Goal: Information Seeking & Learning: Learn about a topic

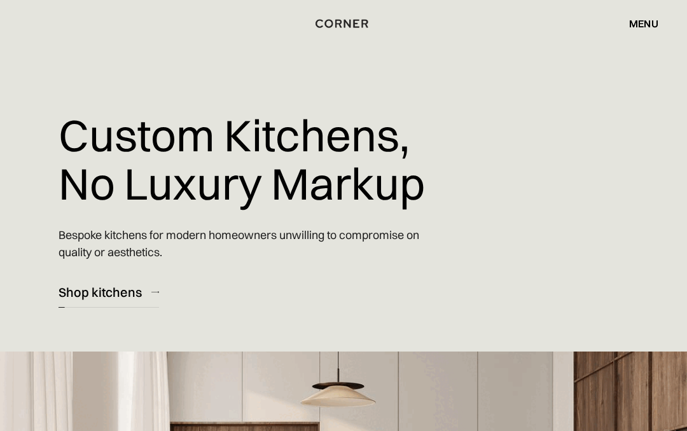
click at [97, 293] on div "Shop kitchens" at bounding box center [100, 292] width 83 height 17
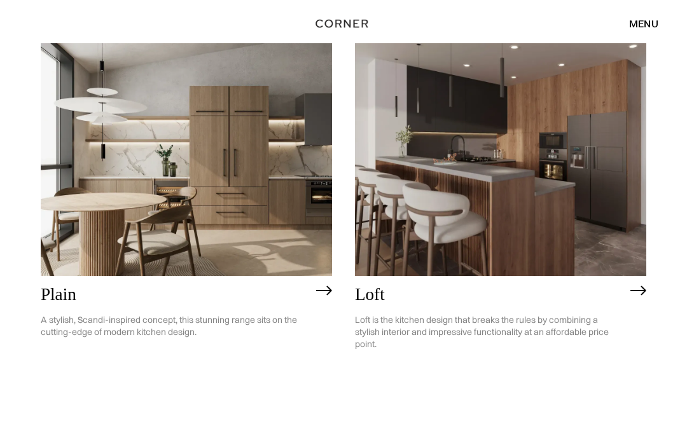
scroll to position [2238, 0]
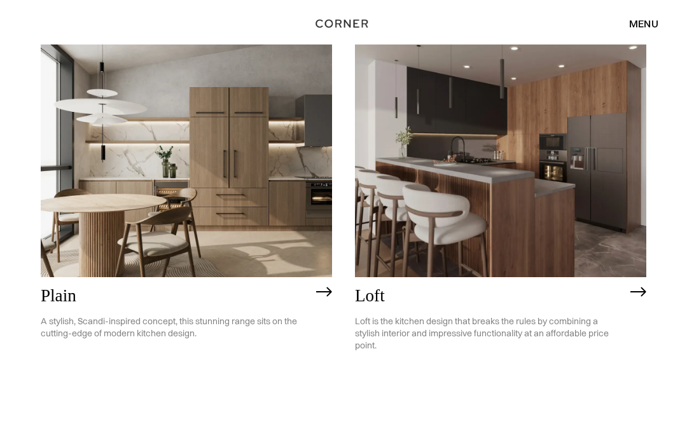
click at [325, 297] on img at bounding box center [324, 292] width 16 height 10
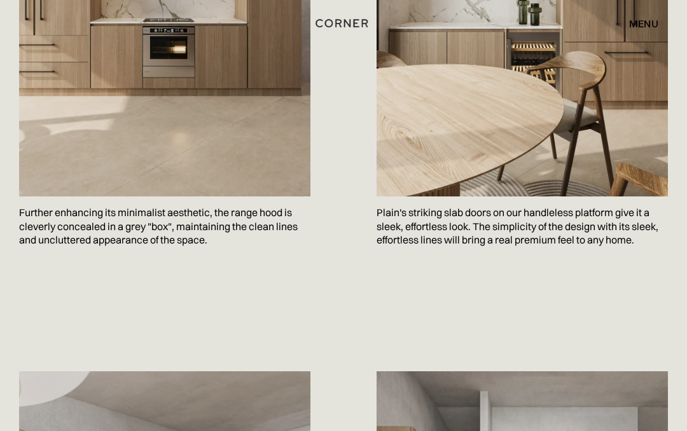
scroll to position [867, 0]
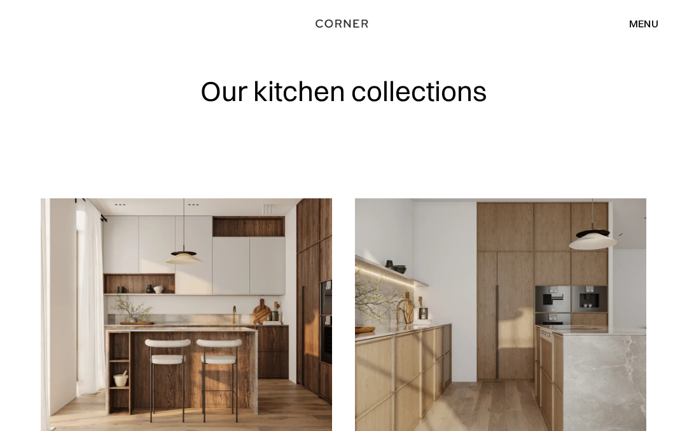
click at [650, 29] on div "menu" at bounding box center [643, 23] width 29 height 10
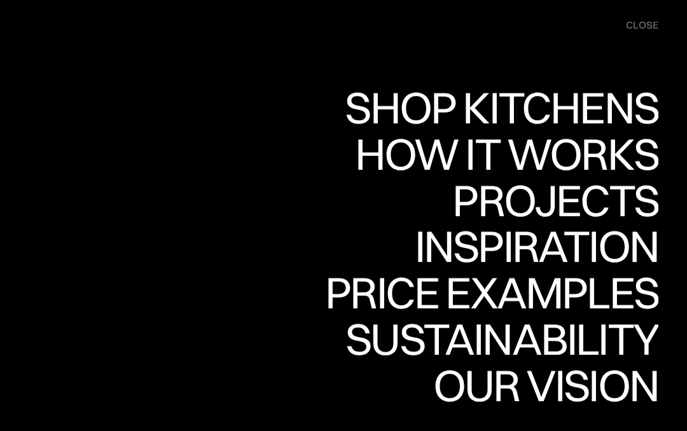
click at [649, 198] on div "Projects" at bounding box center [555, 200] width 206 height 45
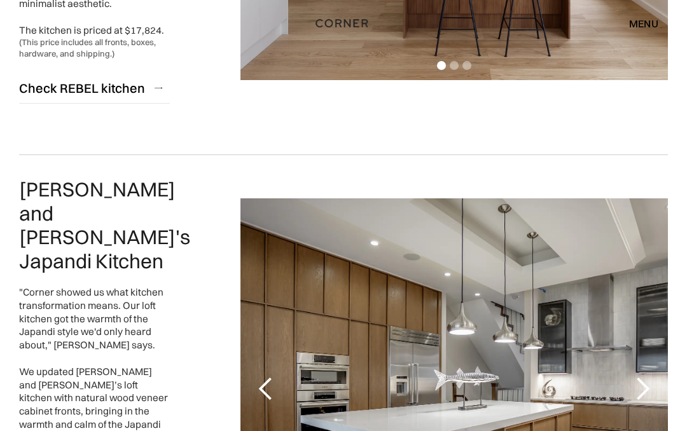
scroll to position [525, 0]
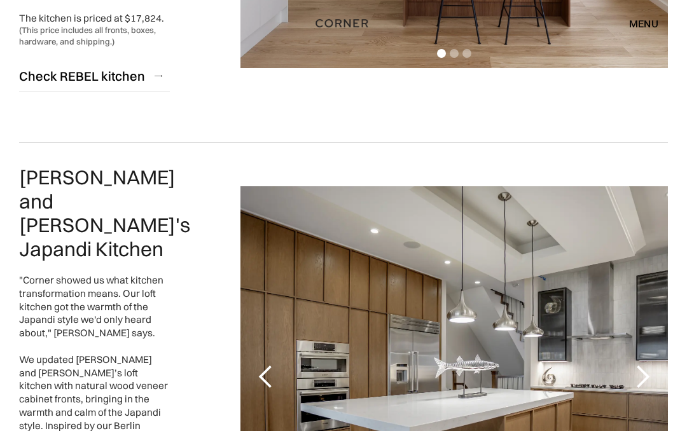
click at [644, 365] on div "next slide" at bounding box center [642, 377] width 25 height 25
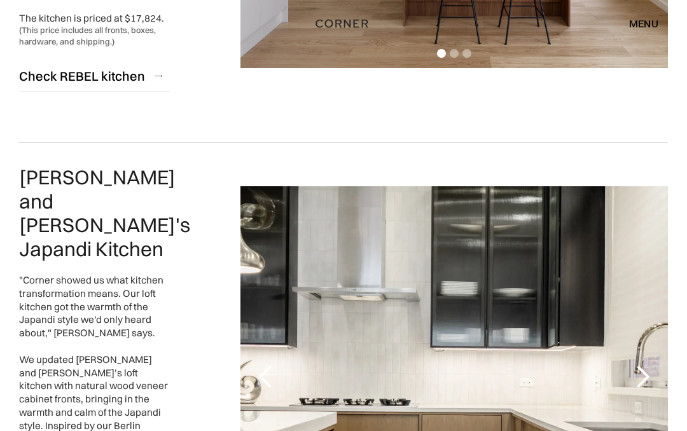
click at [644, 365] on div "next slide" at bounding box center [642, 377] width 25 height 25
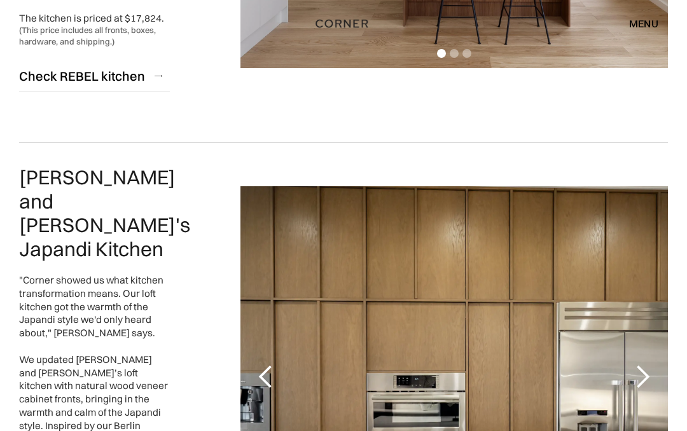
click at [648, 365] on div "next slide" at bounding box center [642, 377] width 25 height 25
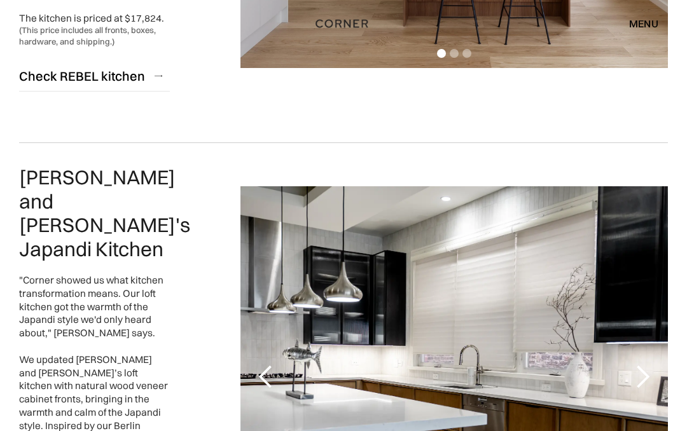
click at [657, 304] on div "next slide" at bounding box center [642, 377] width 51 height 382
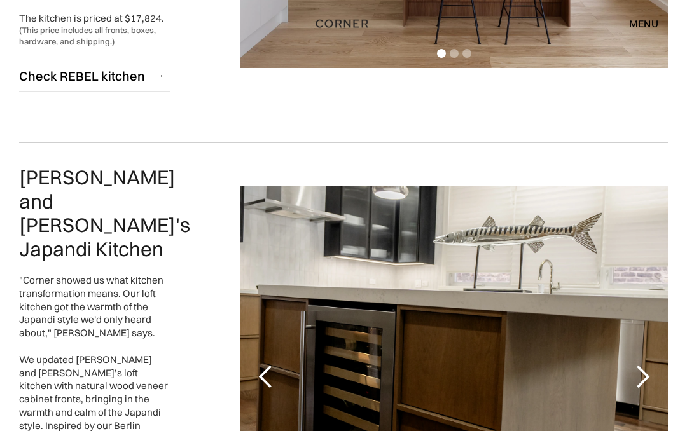
click at [652, 365] on div "next slide" at bounding box center [642, 377] width 25 height 25
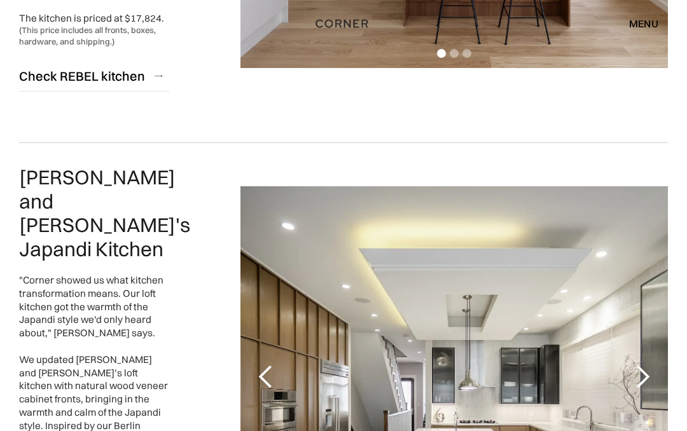
click at [653, 365] on div "next slide" at bounding box center [642, 377] width 25 height 25
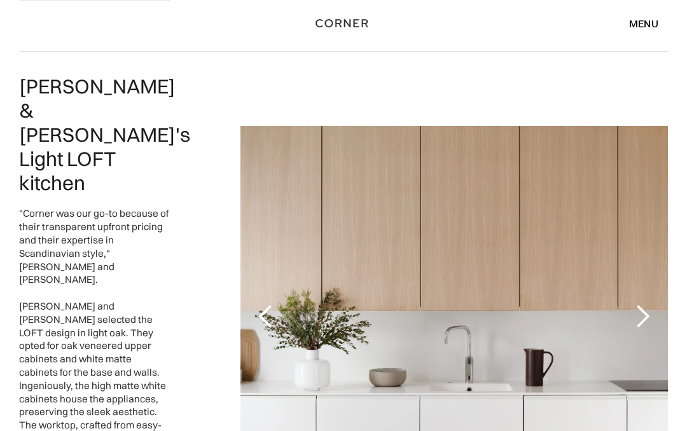
click at [647, 305] on div "next slide" at bounding box center [642, 317] width 25 height 25
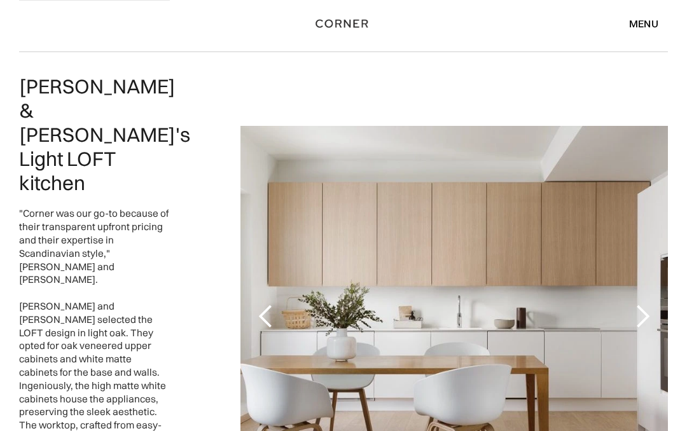
click at [645, 304] on div "next slide" at bounding box center [642, 316] width 25 height 25
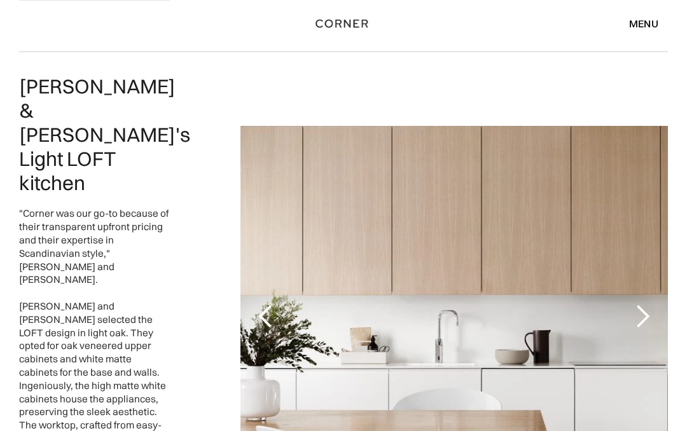
click at [651, 304] on div "next slide" at bounding box center [642, 316] width 25 height 25
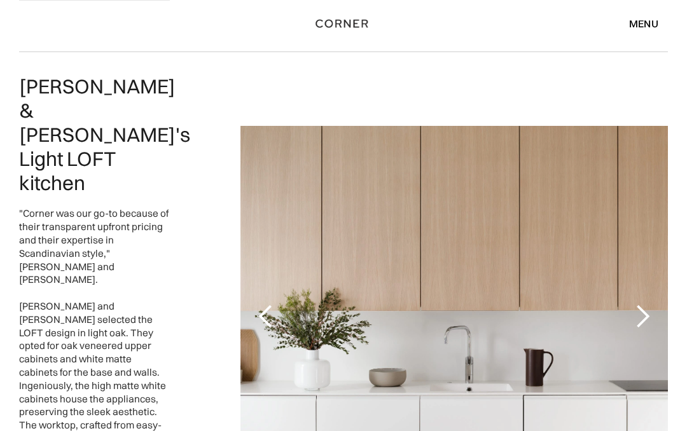
click at [653, 191] on div "next slide" at bounding box center [642, 317] width 51 height 382
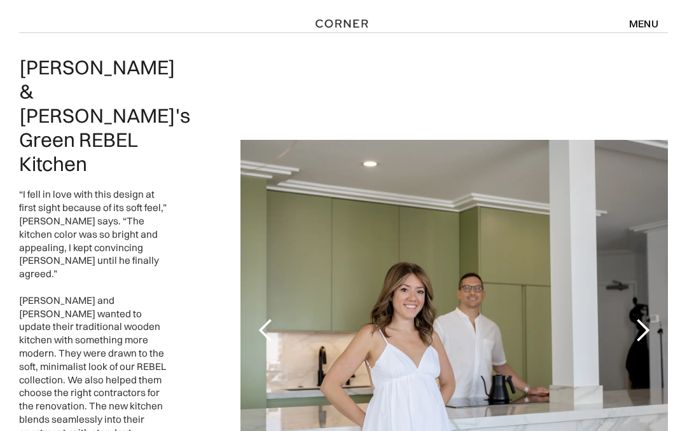
scroll to position [2628, 0]
